Goal: Task Accomplishment & Management: Manage account settings

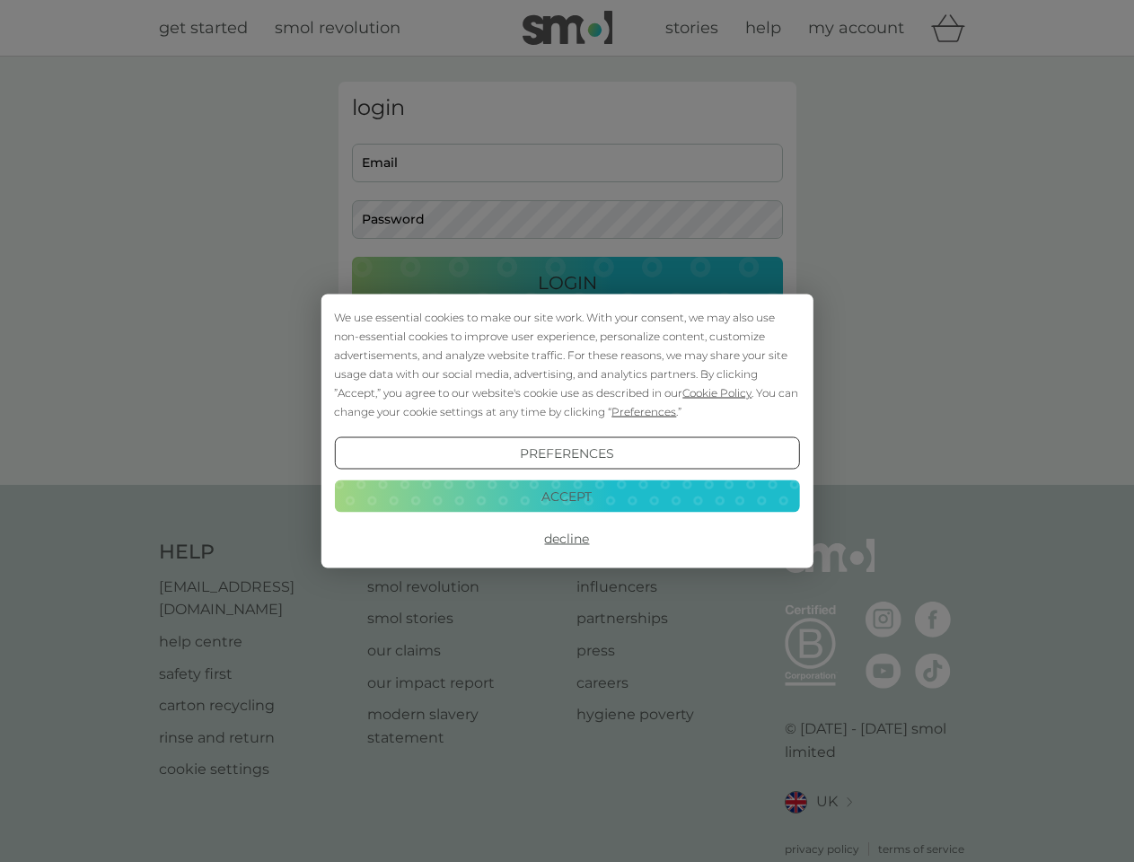
click at [718, 392] on span "Cookie Policy" at bounding box center [717, 392] width 69 height 13
click at [642, 411] on div "login Email Password Login ● ● ● ● ● ● ● ● ● ● ● ● ● ● ● ● ● ● ● ● ● ● ● ● ● ● …" at bounding box center [568, 271] width 458 height 378
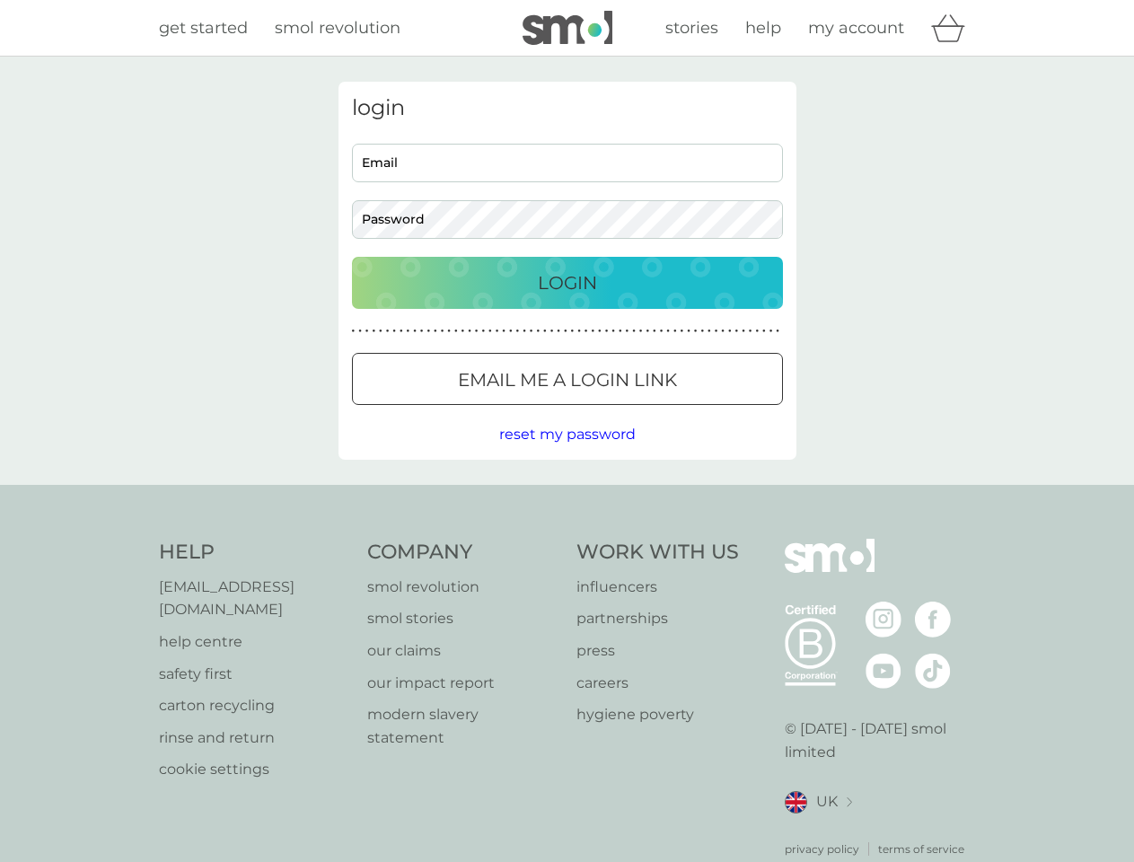
click at [567, 454] on div "login Email Password Login ● ● ● ● ● ● ● ● ● ● ● ● ● ● ● ● ● ● ● ● ● ● ● ● ● ● …" at bounding box center [568, 271] width 458 height 378
click at [567, 539] on div "Help [EMAIL_ADDRESS][DOMAIN_NAME] help centre safety first carton recycling rin…" at bounding box center [567, 698] width 817 height 319
click at [567, 496] on div "Help [EMAIL_ADDRESS][DOMAIN_NAME] help centre safety first carton recycling rin…" at bounding box center [567, 698] width 1134 height 427
